Goal: Find specific page/section: Find specific page/section

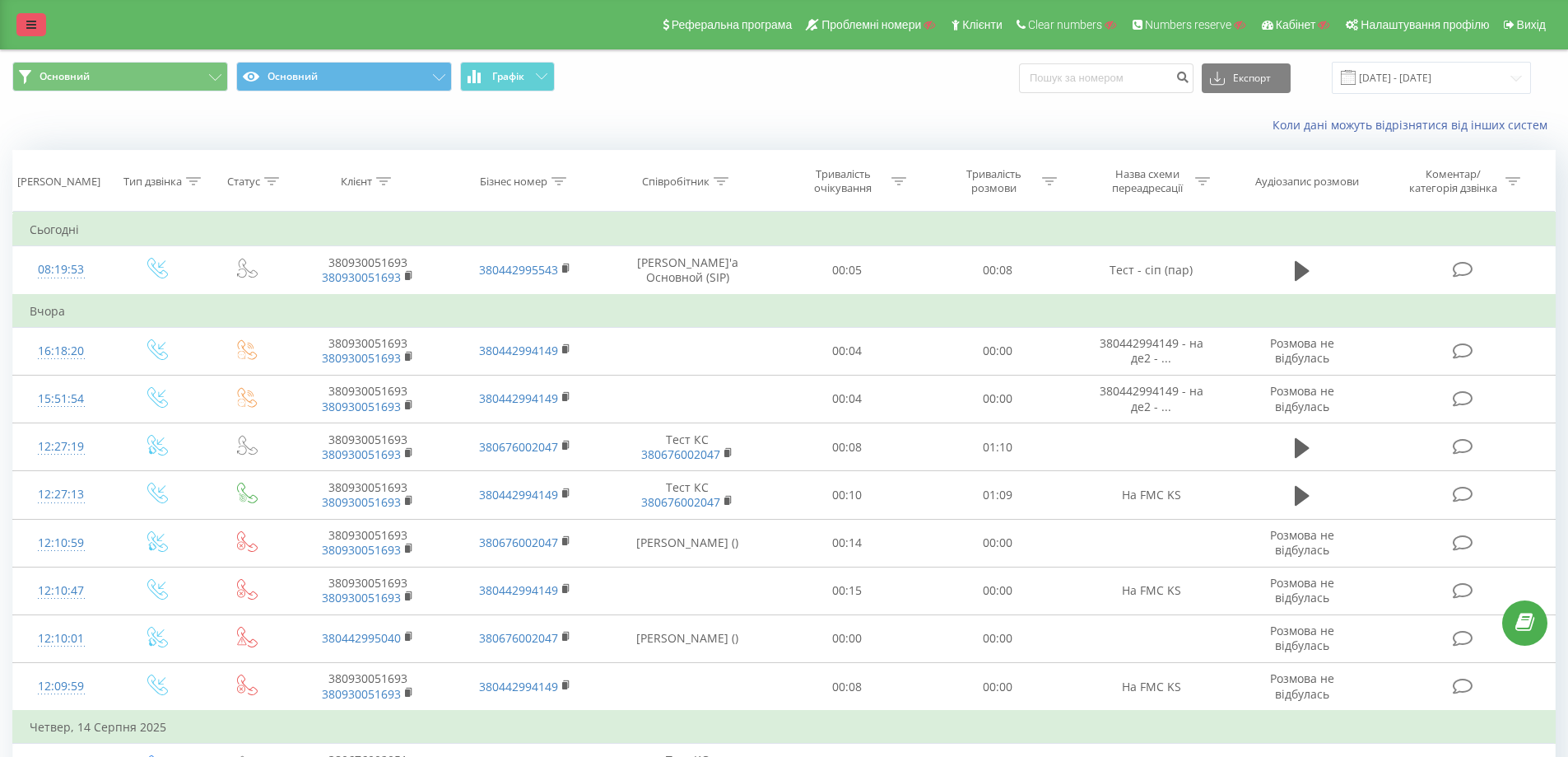
click at [32, 18] on link at bounding box center [31, 24] width 29 height 23
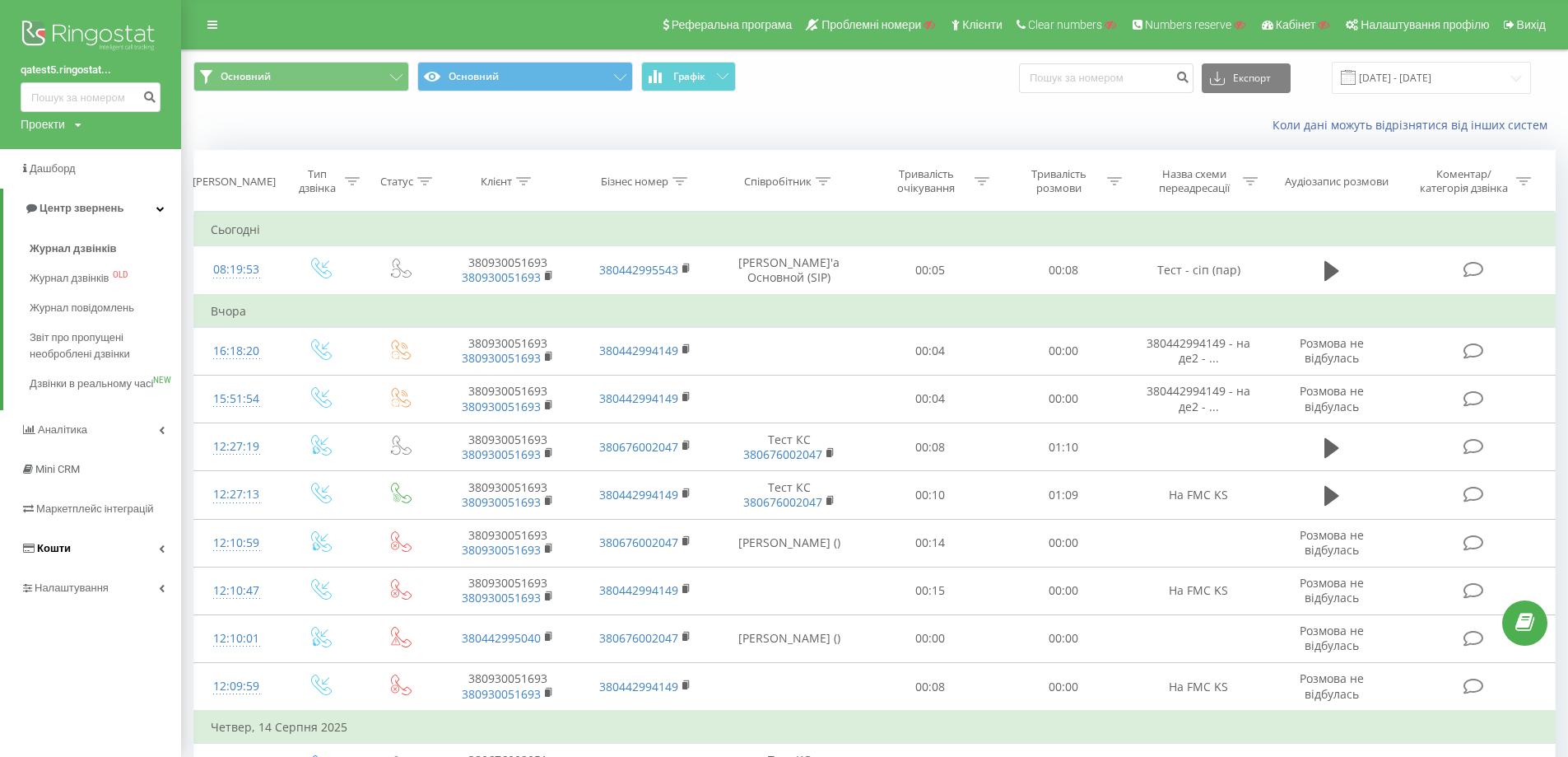
click at [137, 557] on link "Кошти" at bounding box center [90, 548] width 181 height 39
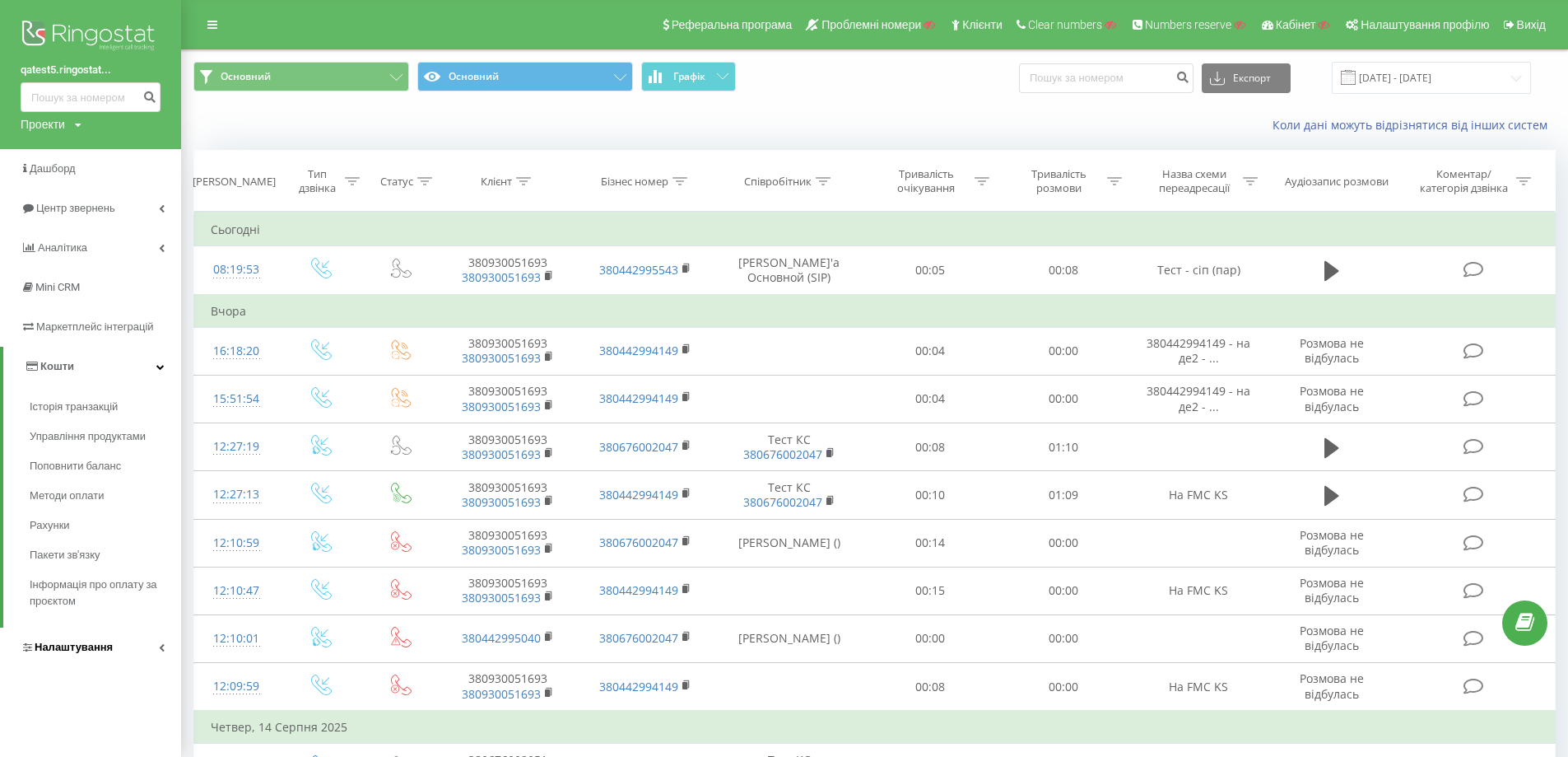
click at [131, 637] on link "Налаштування" at bounding box center [90, 646] width 181 height 39
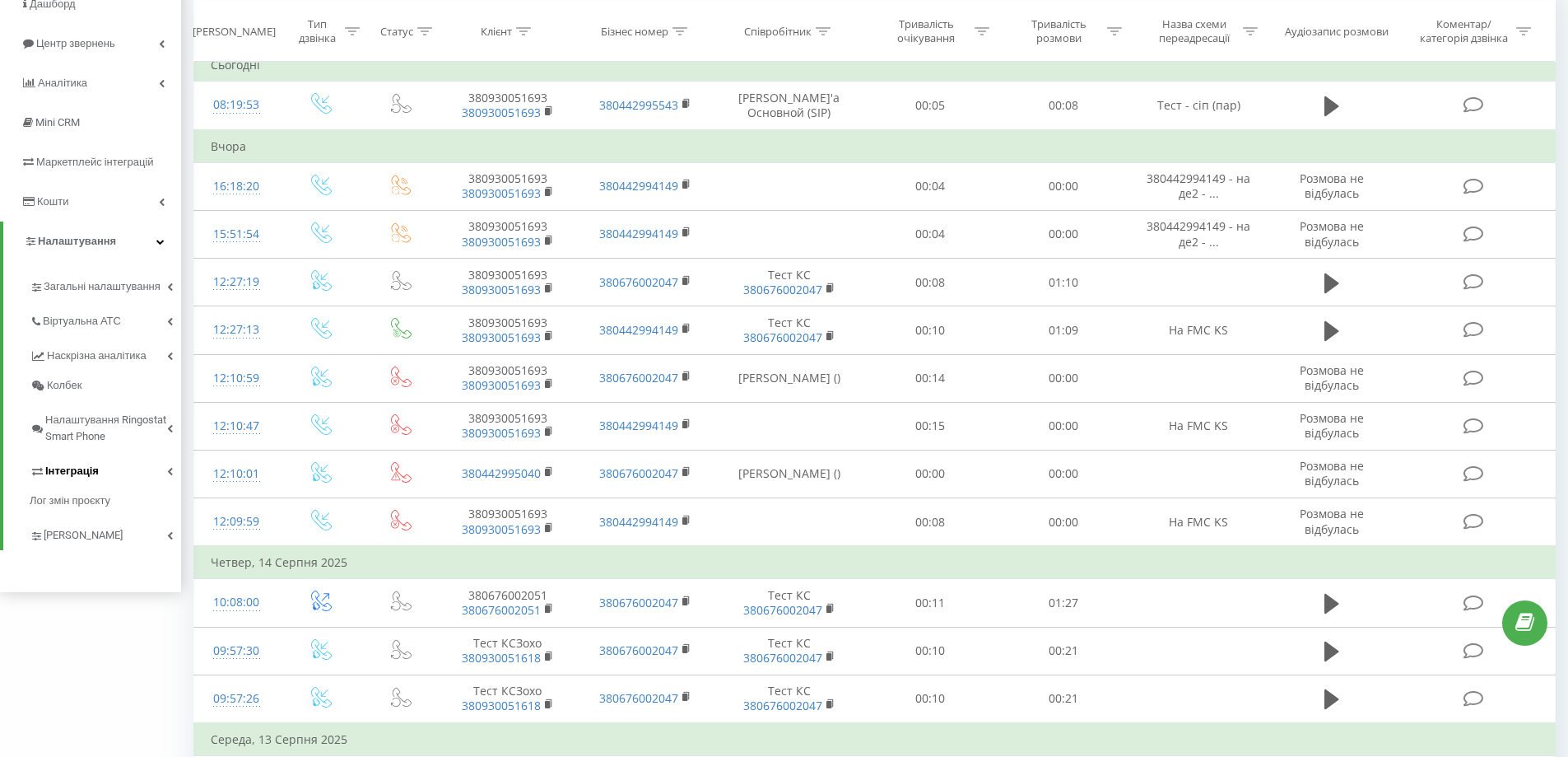
click at [122, 477] on link "Інтеграція" at bounding box center [105, 469] width 152 height 35
click at [101, 494] on span "Webhooks 2.0" at bounding box center [84, 500] width 67 height 16
